Goal: Information Seeking & Learning: Learn about a topic

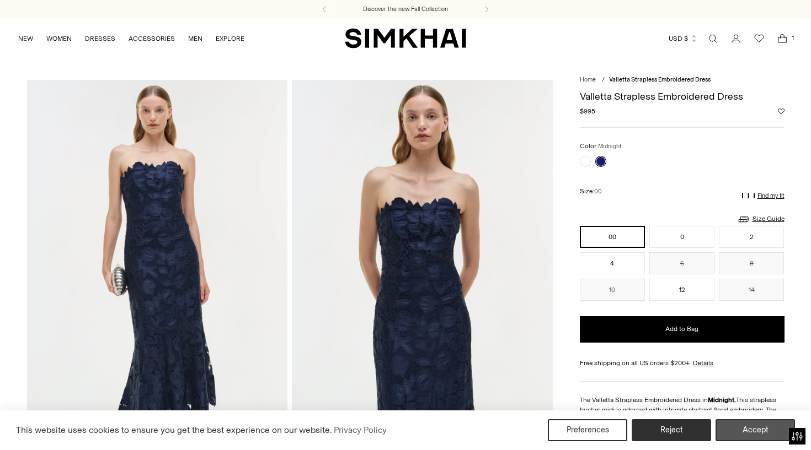
click at [747, 431] on button "Accept" at bounding box center [754, 431] width 79 height 22
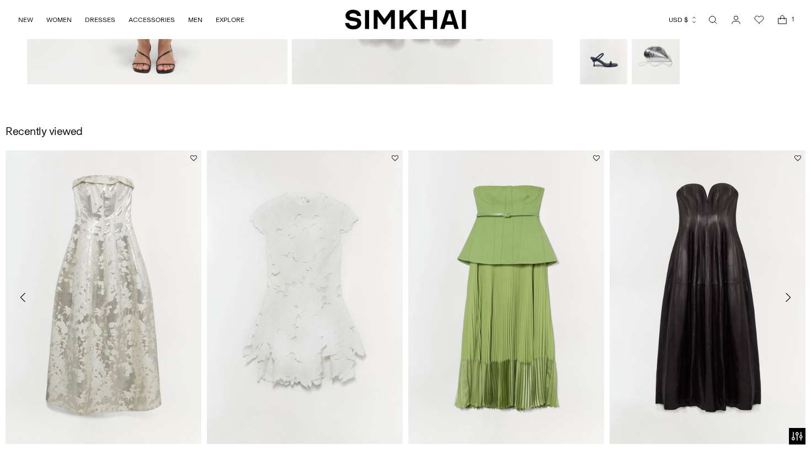
scroll to position [1184, 0]
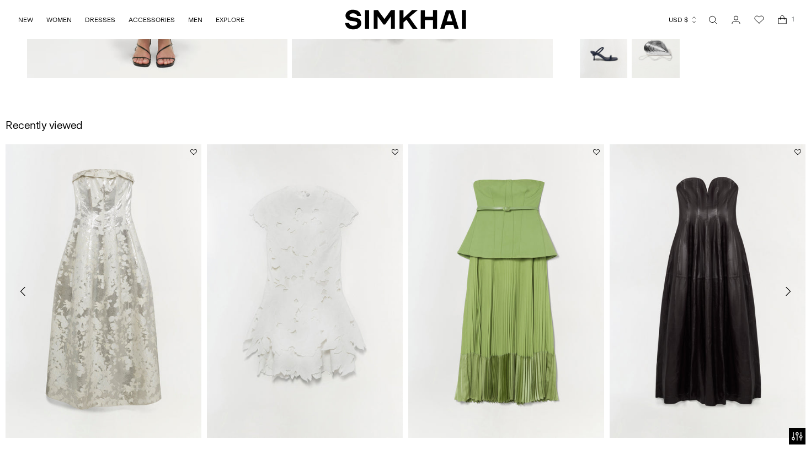
click at [787, 286] on icon "Move to next carousel slide" at bounding box center [787, 291] width 13 height 13
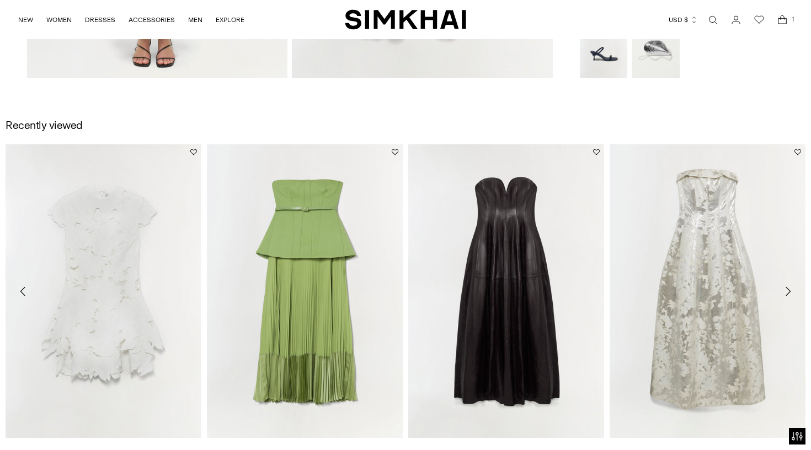
click at [787, 286] on icon "Move to next carousel slide" at bounding box center [787, 291] width 13 height 13
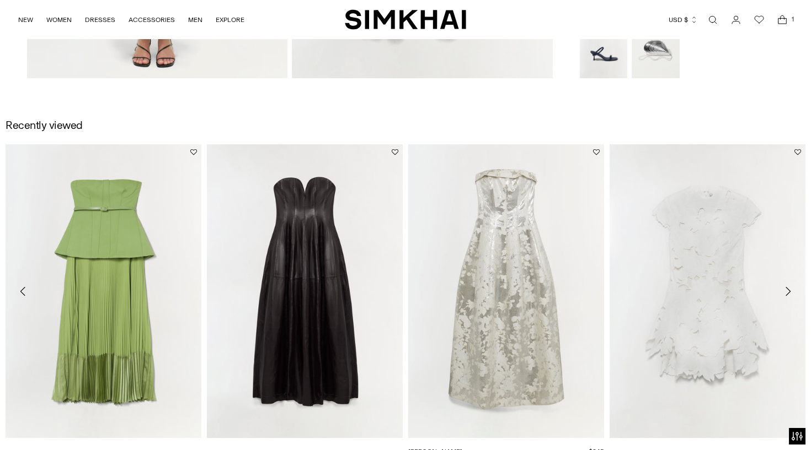
click at [462, 448] on link "[PERSON_NAME]" at bounding box center [435, 452] width 54 height 8
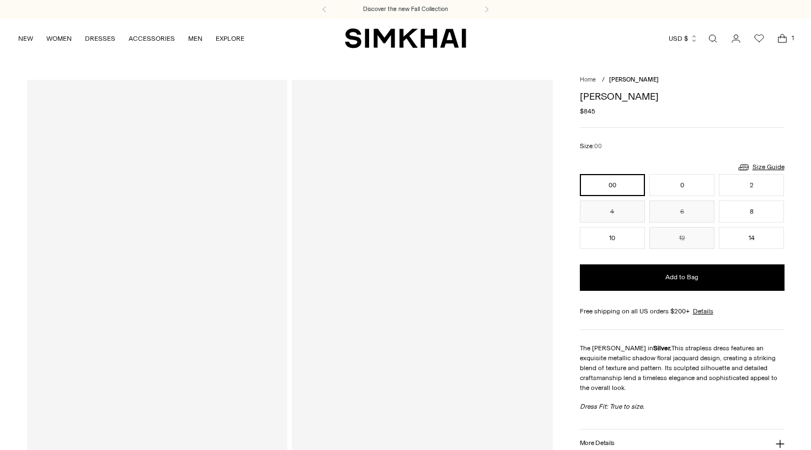
click at [241, 218] on div at bounding box center [157, 275] width 261 height 391
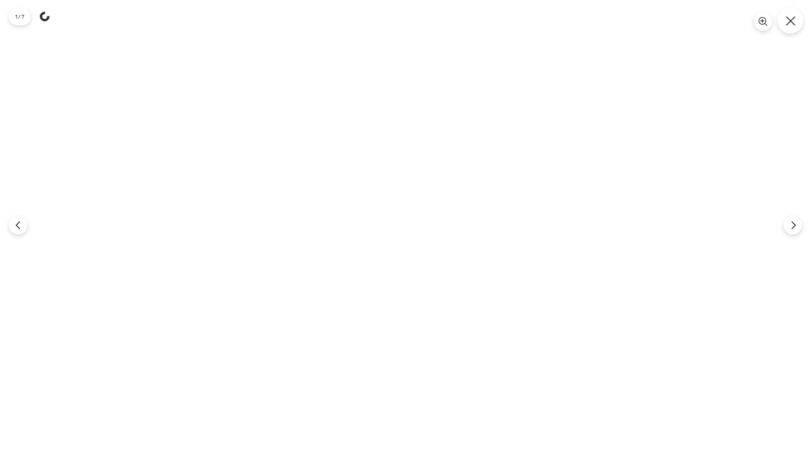
click at [791, 17] on icon "Close" at bounding box center [790, 21] width 10 height 10
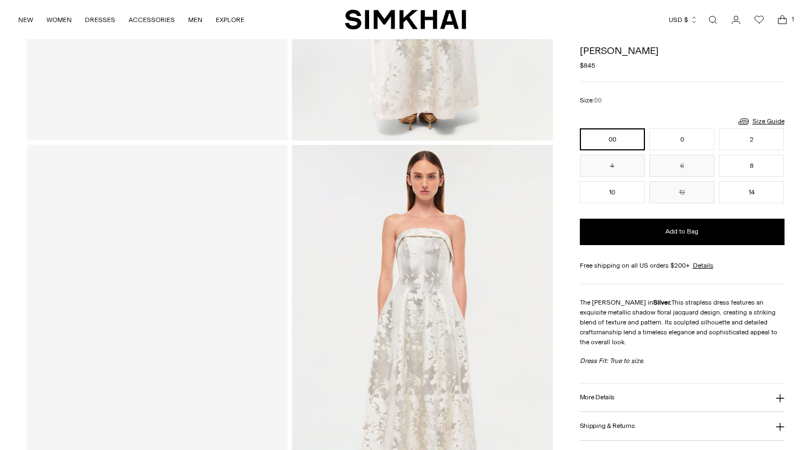
scroll to position [257, 0]
